Goal: Navigation & Orientation: Find specific page/section

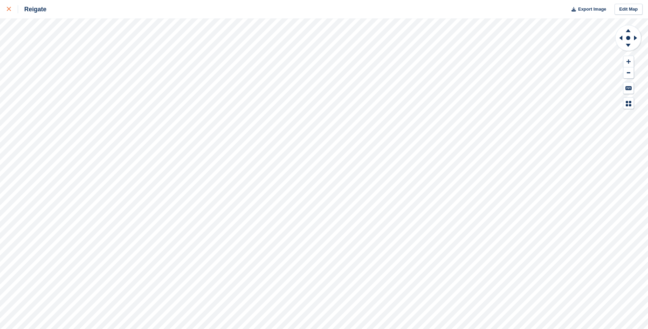
click at [13, 12] on div at bounding box center [12, 9] width 11 height 8
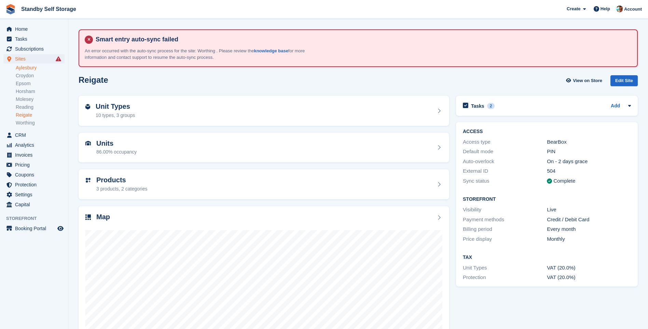
click at [25, 68] on link "Aylesbury" at bounding box center [40, 68] width 49 height 6
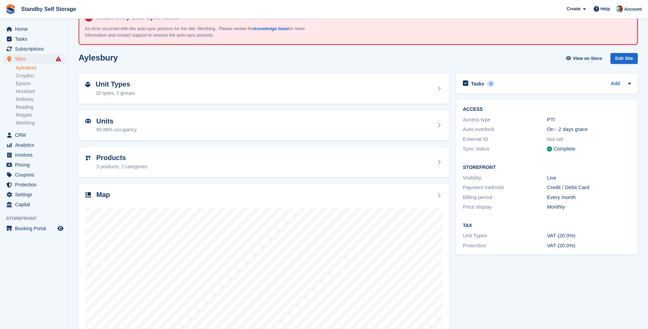
scroll to position [45, 0]
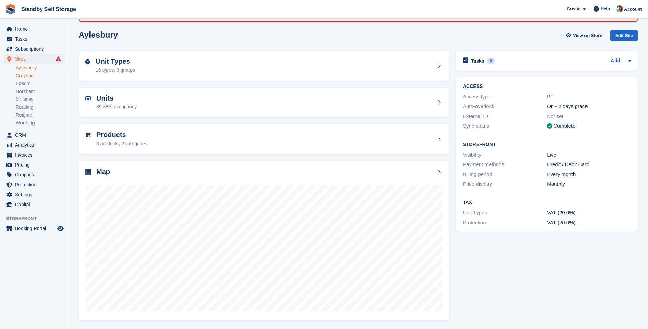
click at [33, 78] on link "Croydon" at bounding box center [40, 75] width 49 height 6
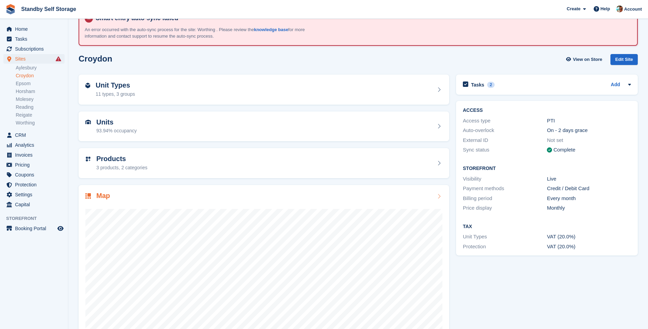
scroll to position [45, 0]
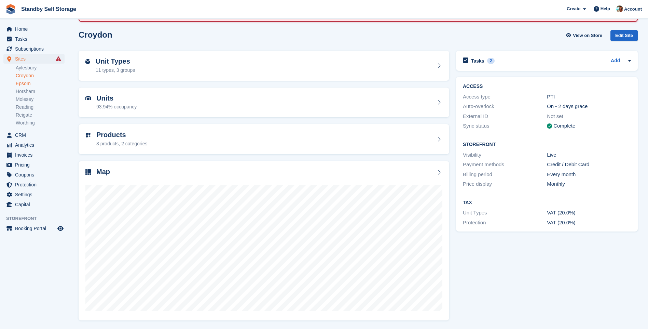
click at [22, 84] on link "Epsom" at bounding box center [40, 83] width 49 height 6
drag, startPoint x: 22, startPoint y: 84, endPoint x: 80, endPoint y: 76, distance: 58.4
click at [80, 76] on div "Unit Types 11 types, 3 groups" at bounding box center [264, 66] width 371 height 30
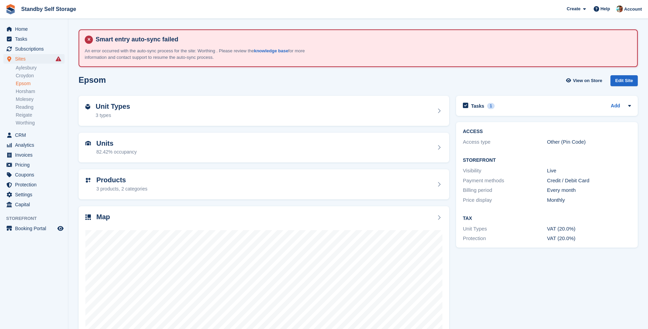
click at [24, 83] on link "Epsom" at bounding box center [40, 83] width 49 height 6
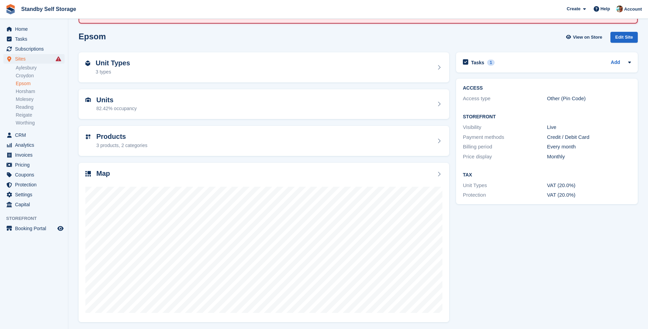
scroll to position [45, 0]
click at [27, 92] on link "Horsham" at bounding box center [40, 91] width 49 height 6
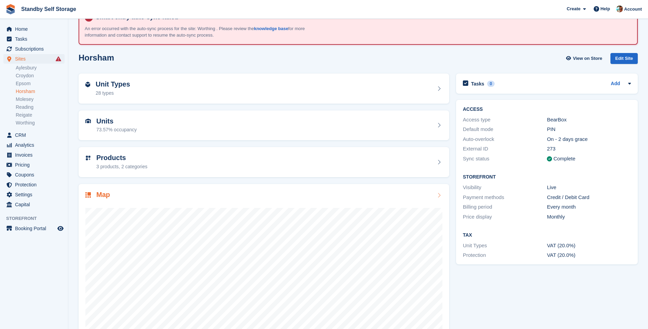
scroll to position [45, 0]
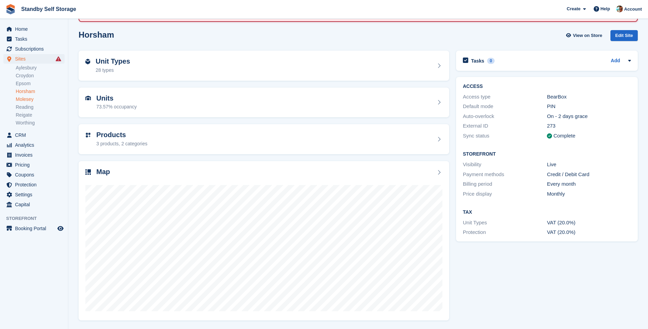
click at [27, 100] on link "Molesey" at bounding box center [40, 99] width 49 height 6
